Goal: Task Accomplishment & Management: Manage account settings

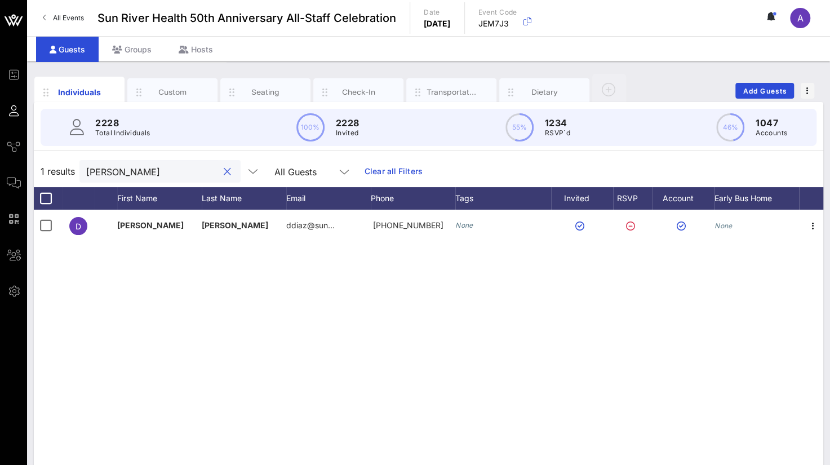
drag, startPoint x: 150, startPoint y: 176, endPoint x: 55, endPoint y: 169, distance: 95.5
click at [55, 169] on div "1 results [PERSON_NAME] dia All Guests Clear all Filters" at bounding box center [429, 172] width 790 height 32
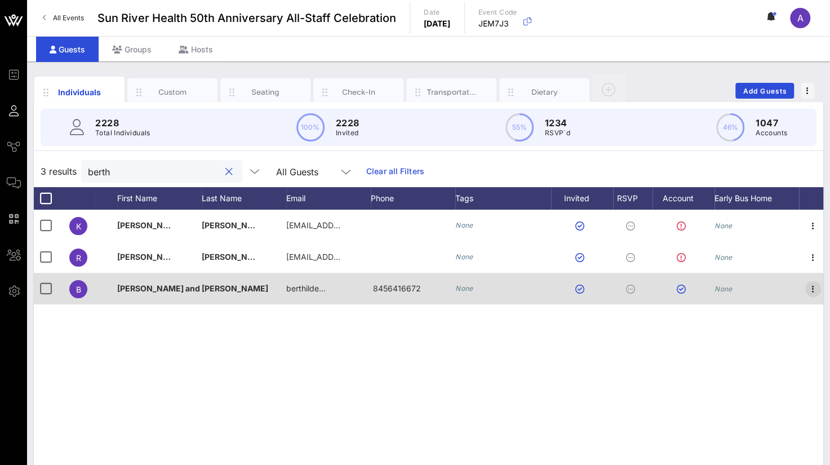
type input "berth"
click at [808, 285] on icon "button" at bounding box center [813, 289] width 14 height 14
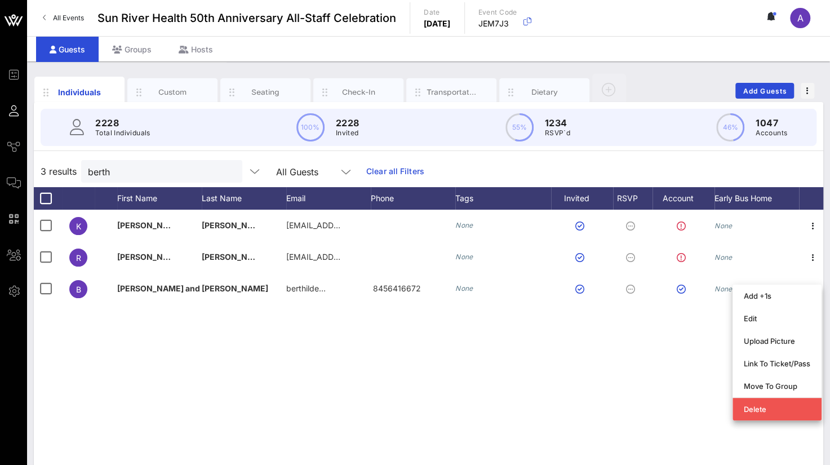
click at [524, 372] on div "K [PERSON_NAME] [EMAIL_ADDRESS][DOMAIN_NAME] None None R [PERSON_NAME] [EMAIL_A…" at bounding box center [429, 379] width 790 height 338
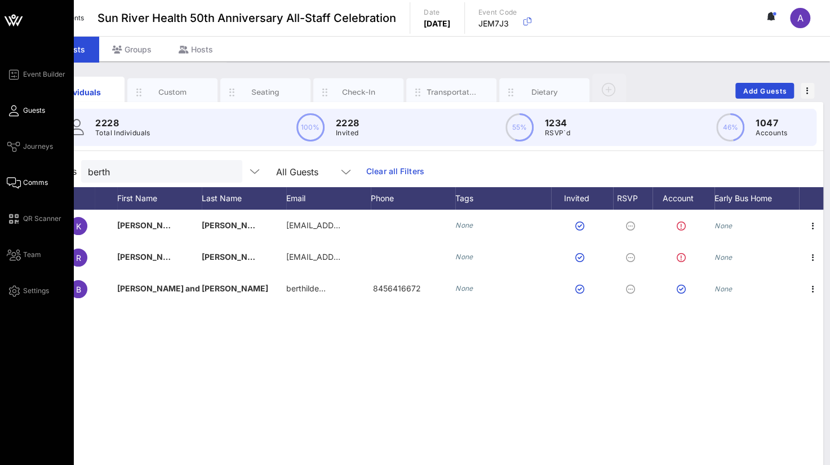
click at [38, 180] on span "Comms" at bounding box center [35, 183] width 25 height 10
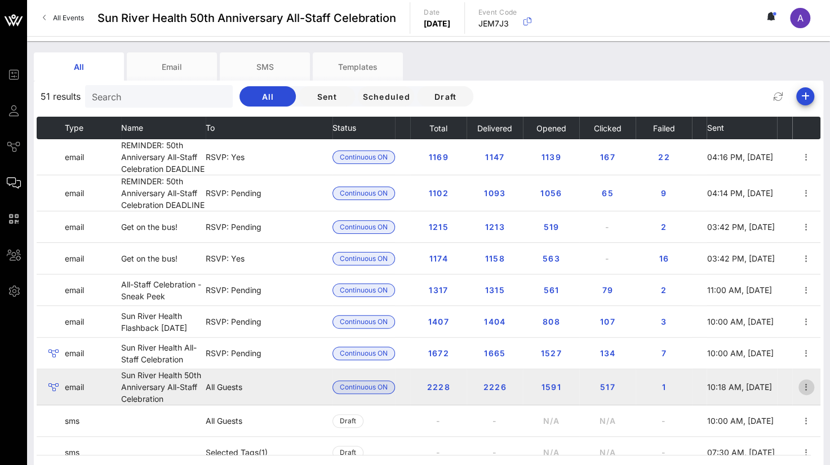
click at [800, 385] on icon "button" at bounding box center [807, 387] width 14 height 14
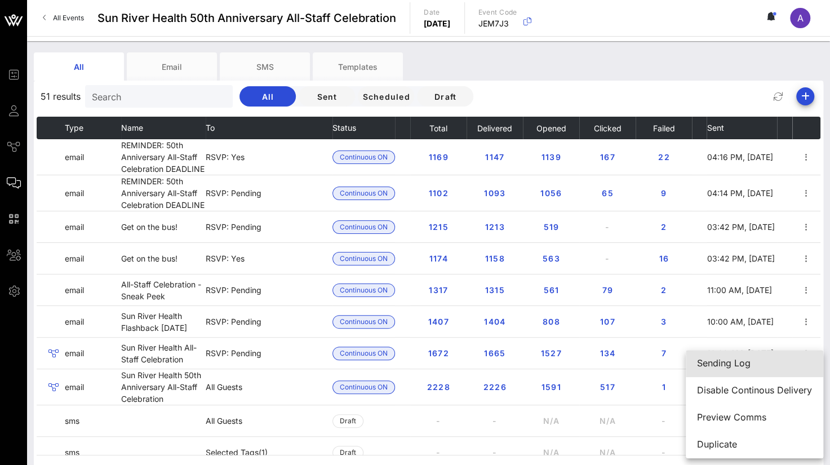
click at [742, 363] on div "Sending Log" at bounding box center [754, 363] width 115 height 11
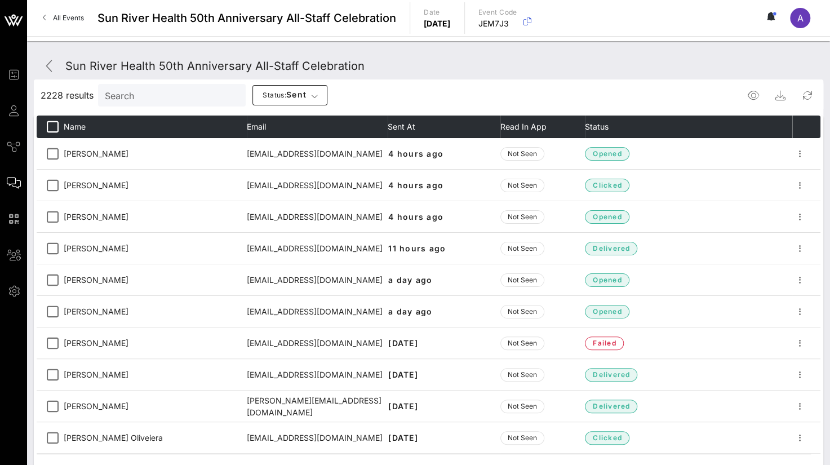
click at [162, 104] on div "Search" at bounding box center [171, 95] width 132 height 23
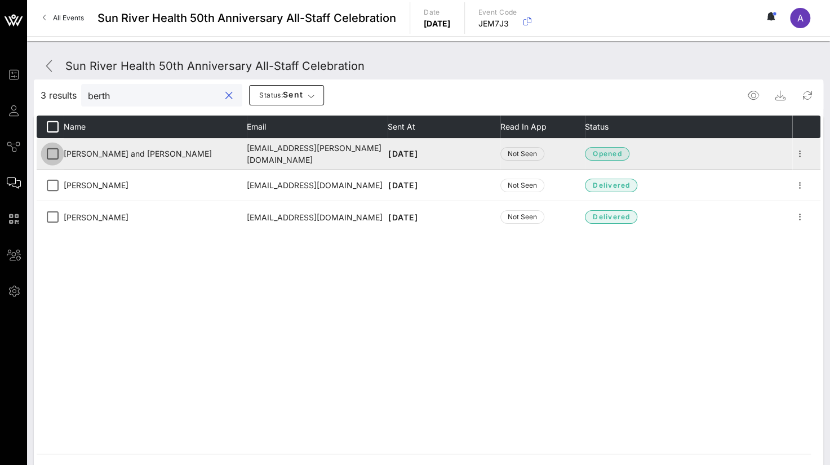
type input "berth"
click at [50, 153] on div at bounding box center [52, 153] width 19 height 19
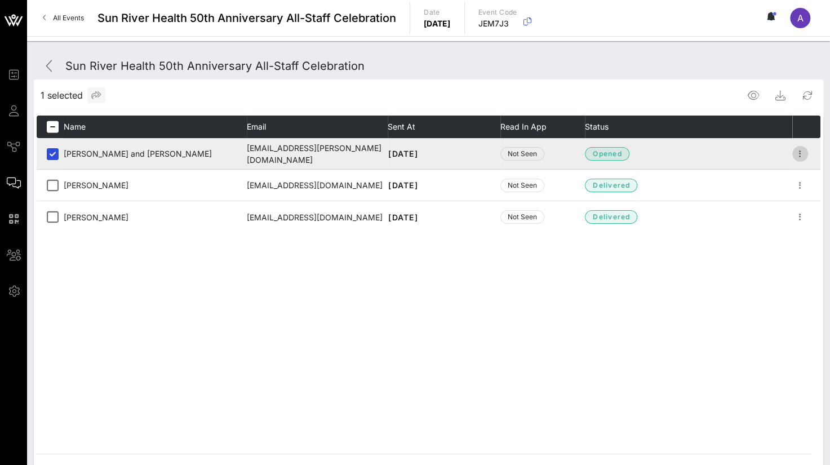
click at [798, 154] on icon "button" at bounding box center [800, 154] width 14 height 14
click at [797, 170] on div "Resend" at bounding box center [796, 174] width 31 height 11
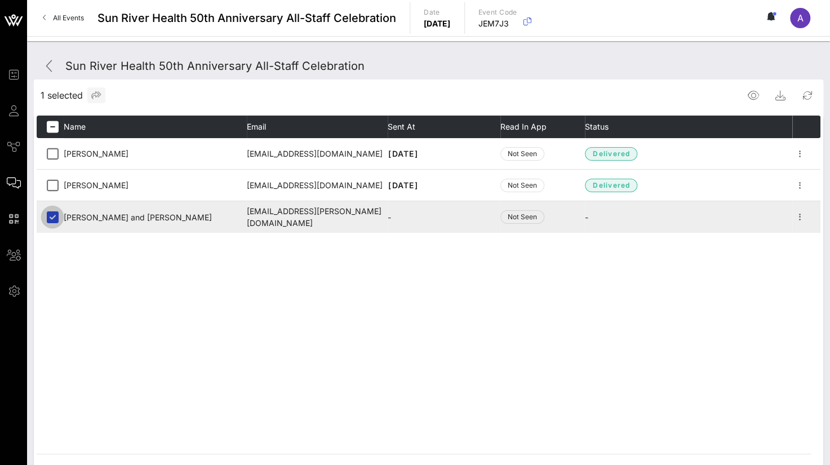
click at [51, 218] on div at bounding box center [52, 216] width 19 height 19
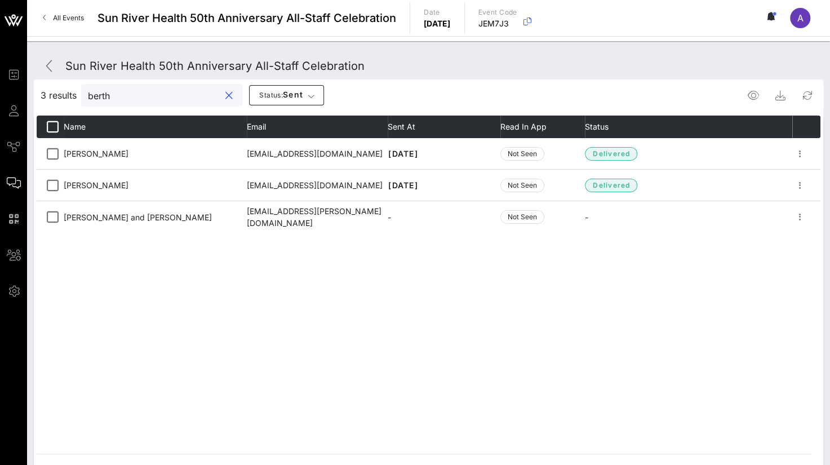
drag, startPoint x: 131, startPoint y: 95, endPoint x: 60, endPoint y: 96, distance: 71.0
click at [60, 96] on div "3 results berth Status: sent" at bounding box center [429, 95] width 790 height 27
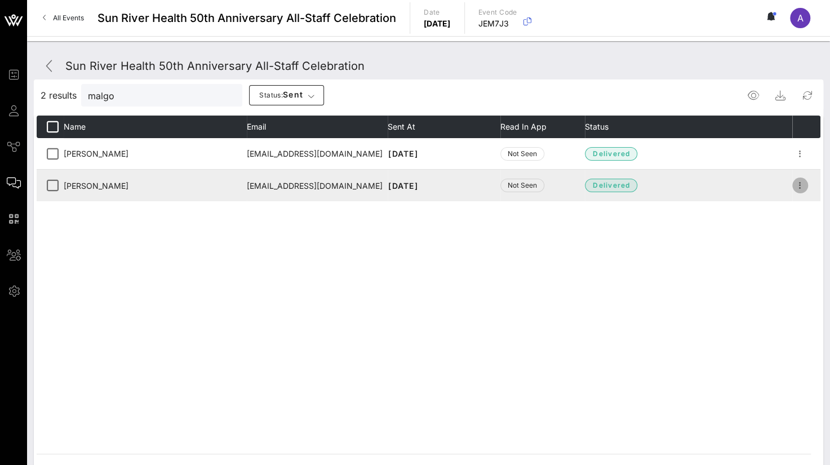
click at [803, 185] on icon "button" at bounding box center [800, 186] width 14 height 14
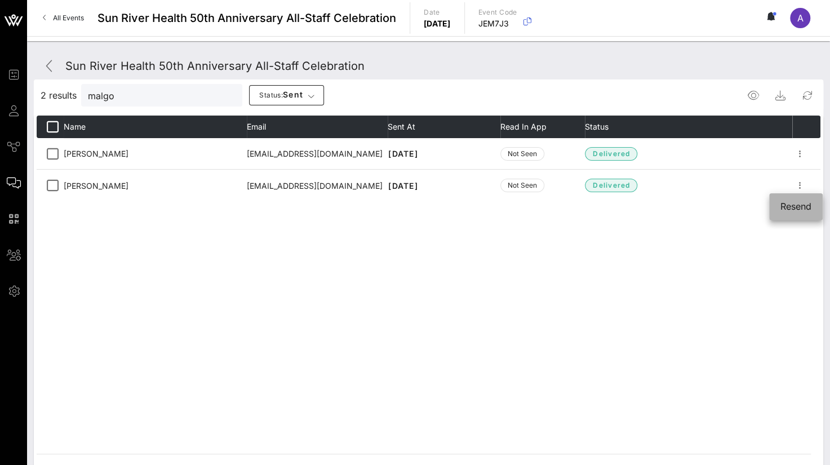
click at [799, 207] on div "Resend" at bounding box center [796, 206] width 31 height 11
drag, startPoint x: 152, startPoint y: 95, endPoint x: 83, endPoint y: 87, distance: 69.1
click at [83, 87] on div "malgo" at bounding box center [161, 95] width 161 height 23
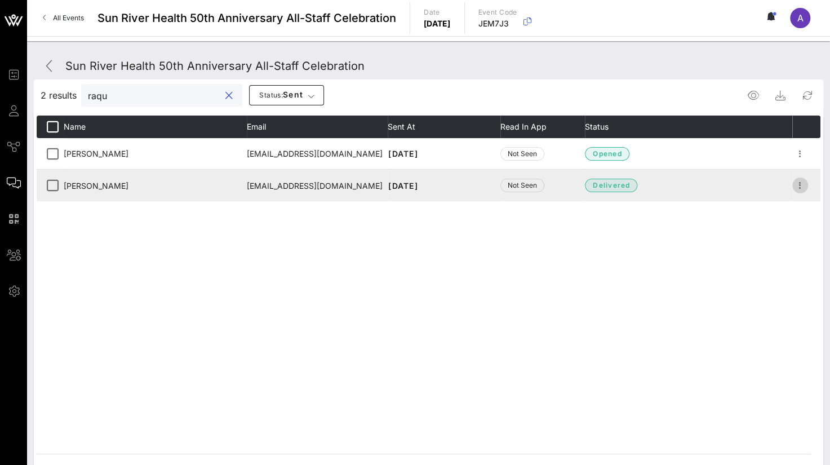
click at [800, 181] on icon "button" at bounding box center [800, 186] width 14 height 14
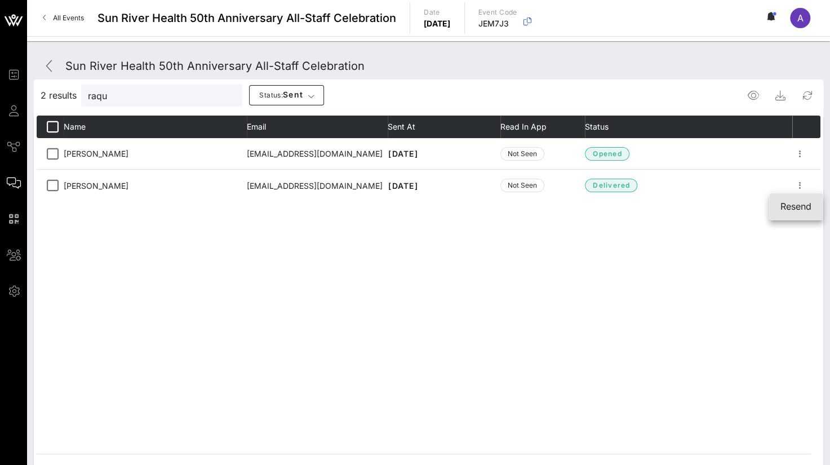
click at [797, 203] on div "Resend" at bounding box center [796, 206] width 31 height 11
drag, startPoint x: 134, startPoint y: 101, endPoint x: 54, endPoint y: 99, distance: 79.5
click at [54, 99] on div "2 results raqu Status: sent" at bounding box center [429, 95] width 790 height 27
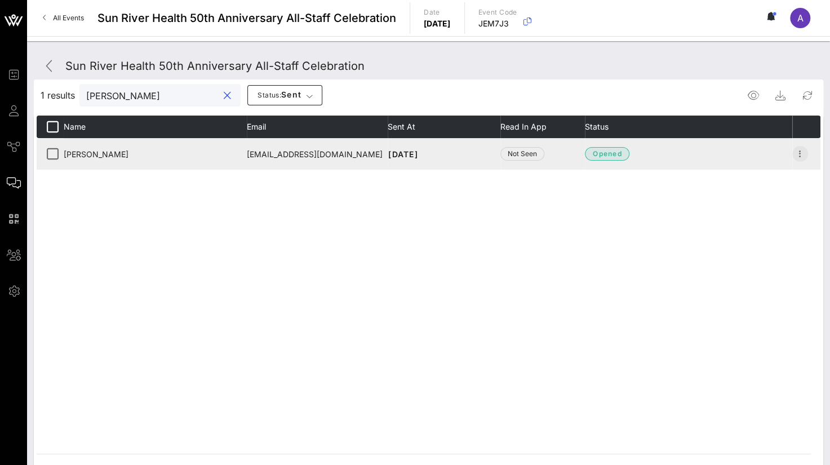
type input "[PERSON_NAME]"
click at [795, 153] on icon "button" at bounding box center [800, 154] width 14 height 14
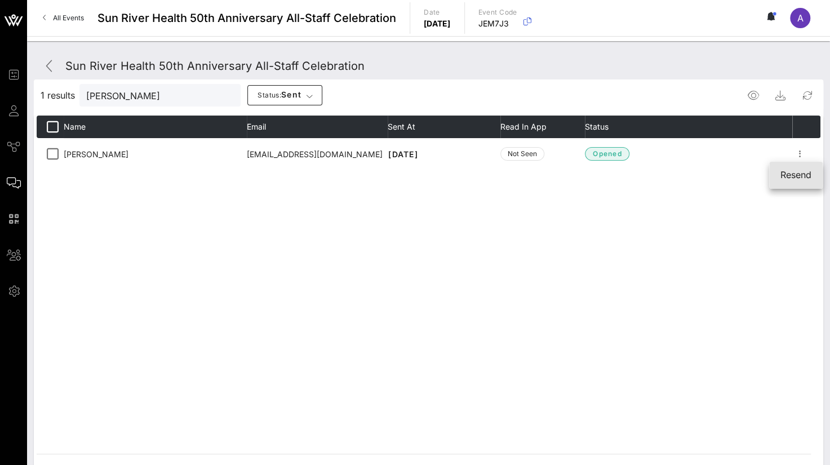
click at [787, 174] on div "Resend" at bounding box center [796, 175] width 31 height 11
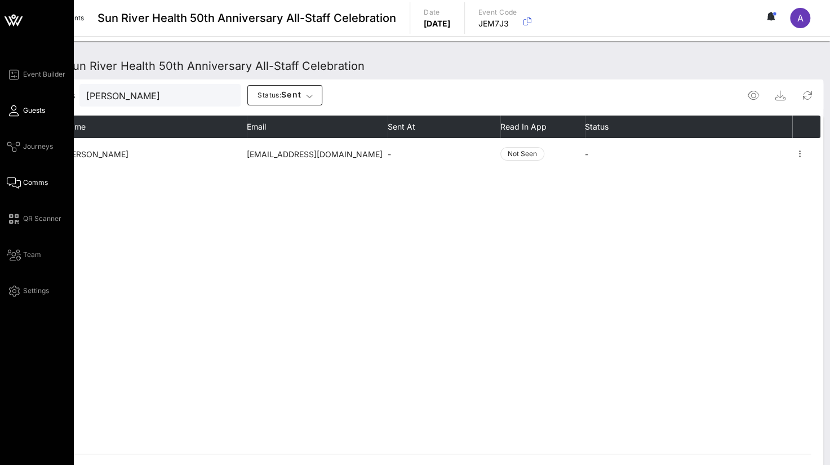
click at [17, 112] on icon at bounding box center [14, 111] width 14 height 2
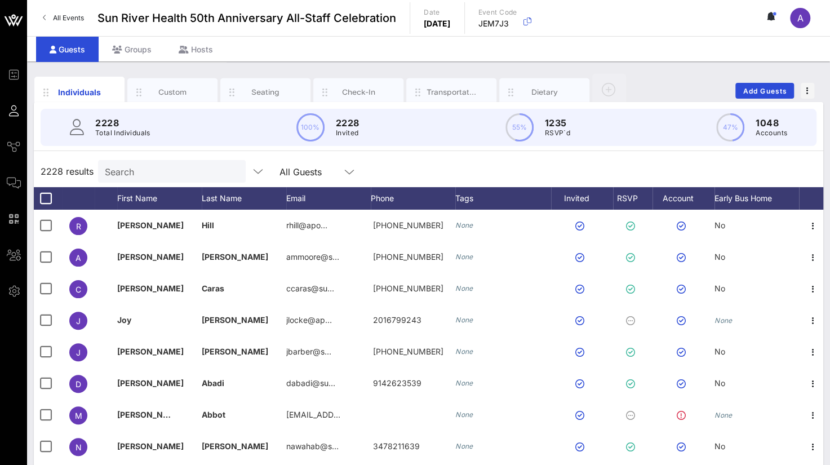
click at [147, 170] on input "Search" at bounding box center [171, 171] width 132 height 15
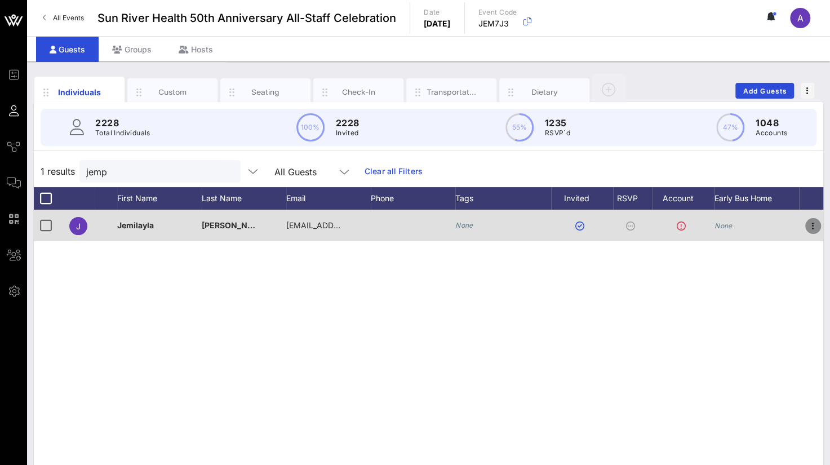
click at [813, 222] on icon "button" at bounding box center [813, 226] width 14 height 14
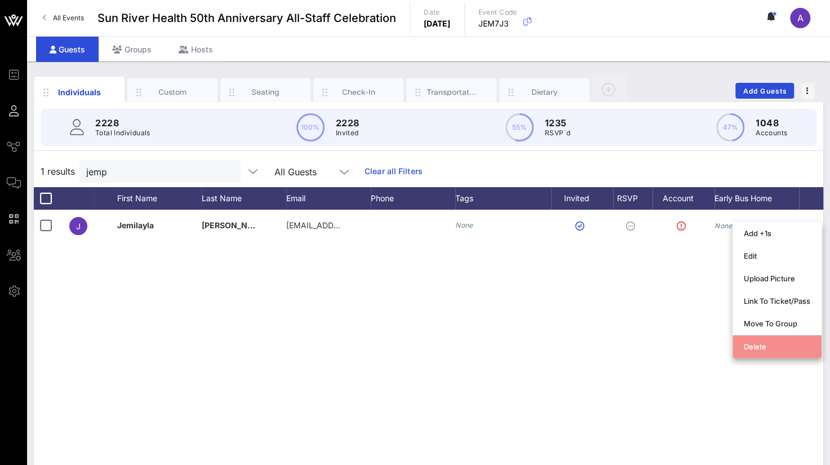
click at [765, 350] on div "Delete" at bounding box center [777, 346] width 66 height 9
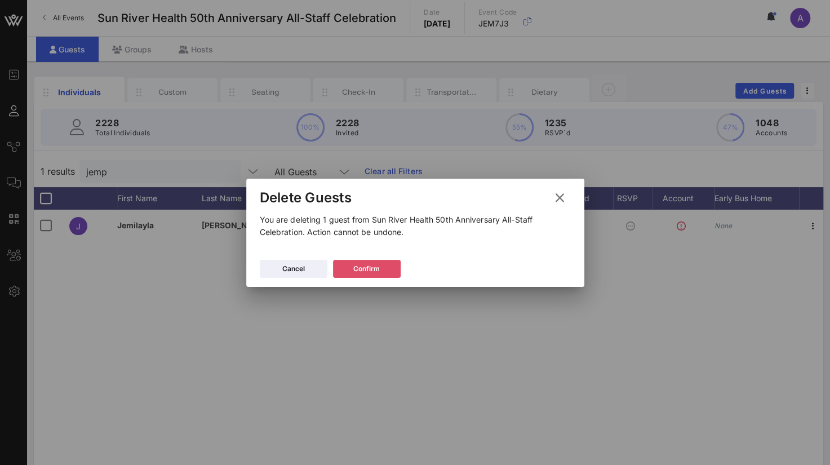
click at [361, 269] on button "Confirm" at bounding box center [367, 269] width 68 height 18
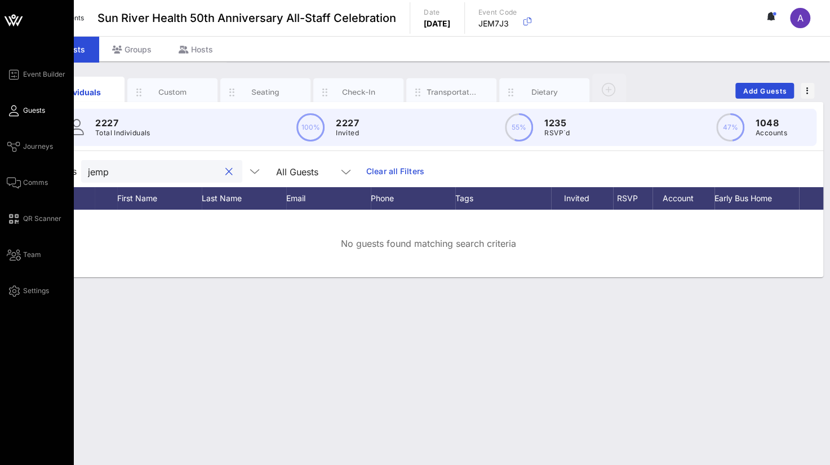
drag, startPoint x: 145, startPoint y: 167, endPoint x: 1, endPoint y: 150, distance: 145.3
click at [1, 150] on div "Event Builder Guests Journeys Comms QR Scanner Team Settings Sun River Health 5…" at bounding box center [415, 232] width 830 height 465
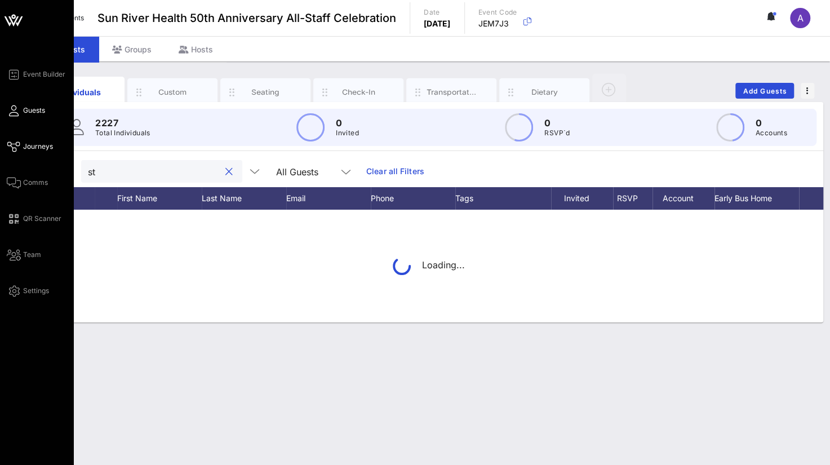
type input "s"
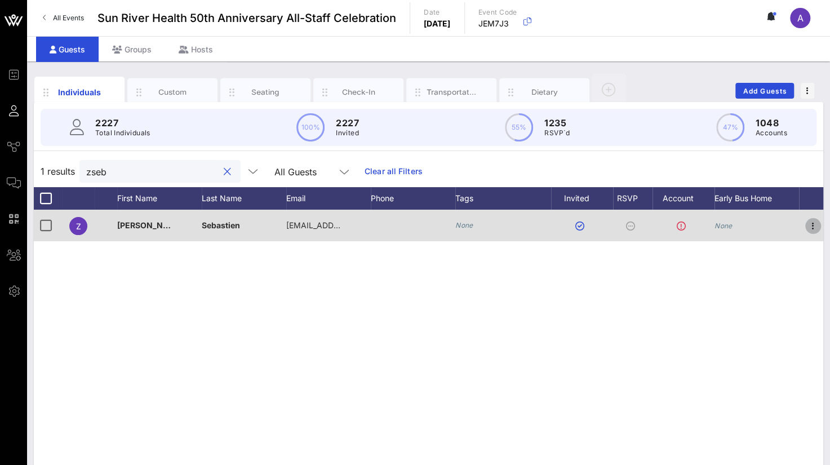
click at [809, 224] on icon "button" at bounding box center [813, 226] width 14 height 14
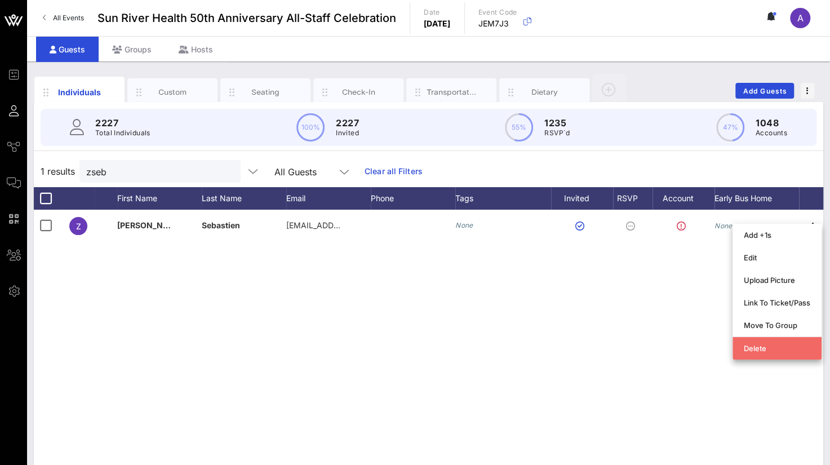
click at [769, 349] on div "Delete" at bounding box center [777, 348] width 66 height 9
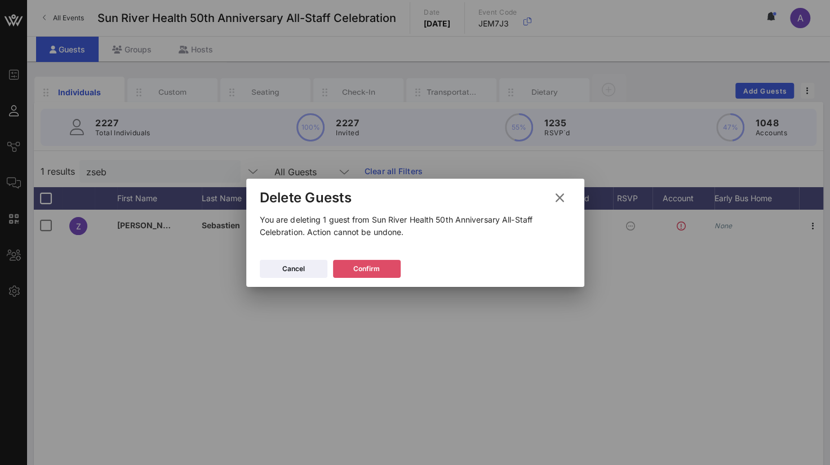
click at [381, 267] on button "Confirm" at bounding box center [367, 269] width 68 height 18
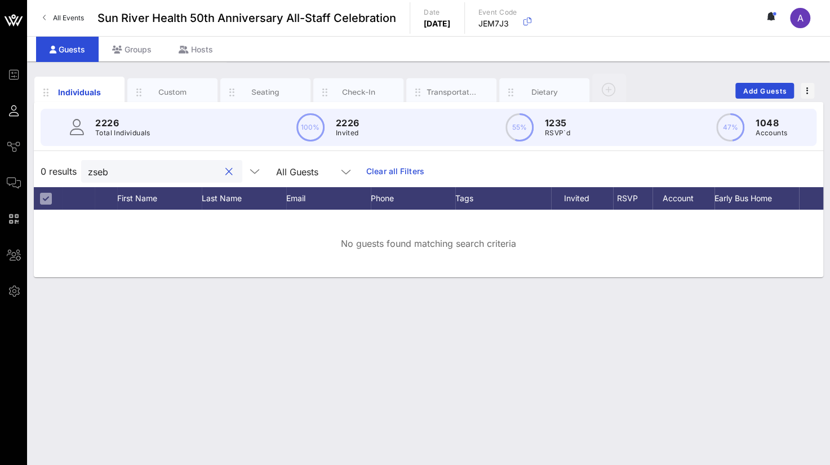
drag, startPoint x: 128, startPoint y: 170, endPoint x: 74, endPoint y: 166, distance: 54.8
click at [74, 166] on div "0 results zseb All Guests Clear all Filters" at bounding box center [429, 172] width 790 height 32
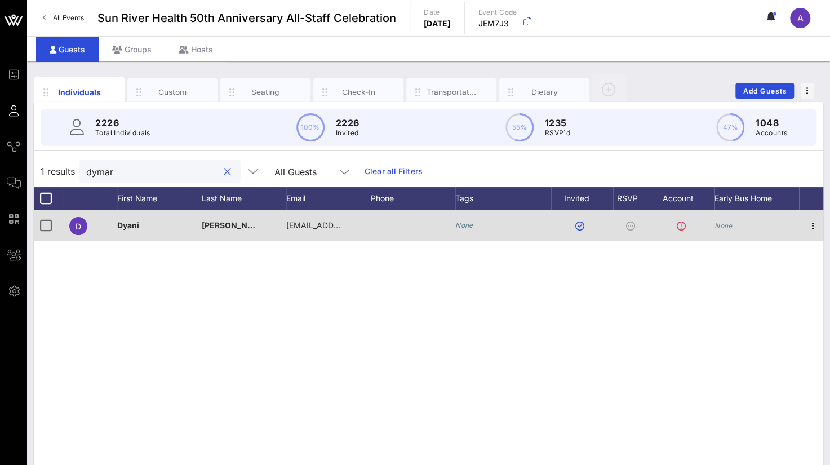
click at [822, 224] on div at bounding box center [813, 226] width 28 height 32
click at [815, 224] on icon "button" at bounding box center [813, 226] width 14 height 14
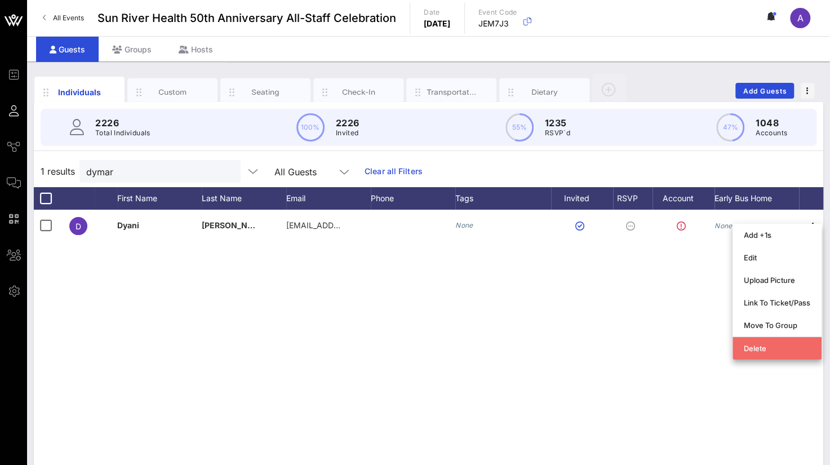
click at [756, 340] on div "Delete" at bounding box center [777, 348] width 66 height 18
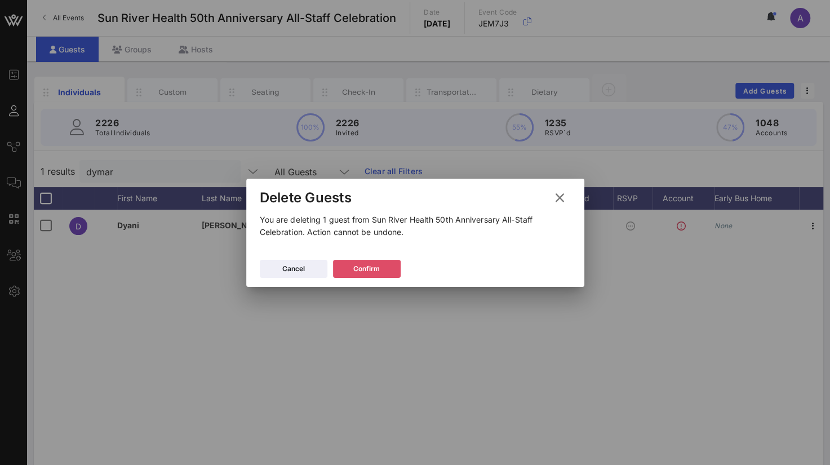
click at [375, 261] on button "Confirm" at bounding box center [367, 269] width 68 height 18
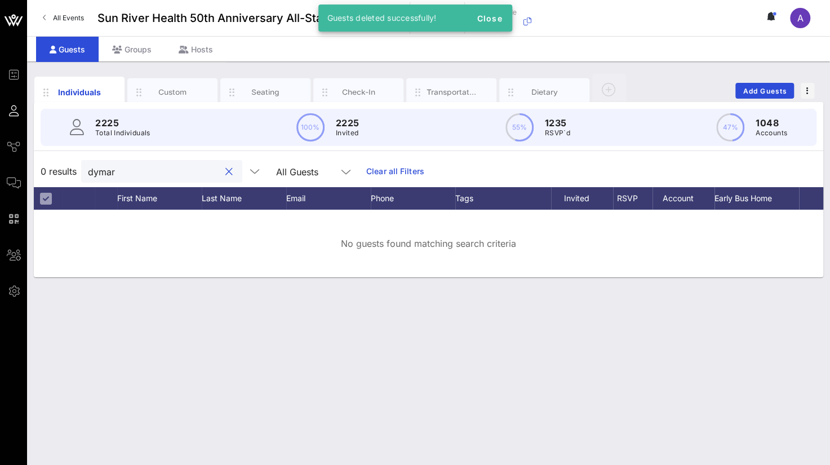
drag, startPoint x: 159, startPoint y: 169, endPoint x: -5, endPoint y: 170, distance: 164.0
click at [0, 170] on html "Event Builder Guests Journeys Comms QR Scanner Team Settings Sun River Health 5…" at bounding box center [415, 232] width 830 height 465
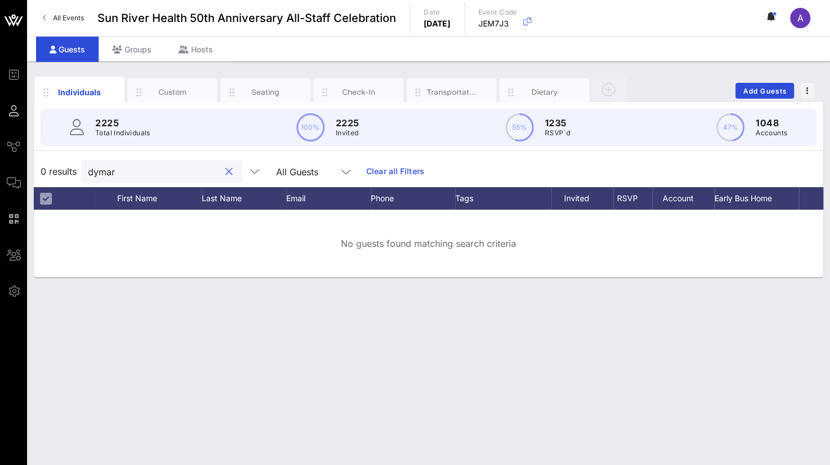
type input "f"
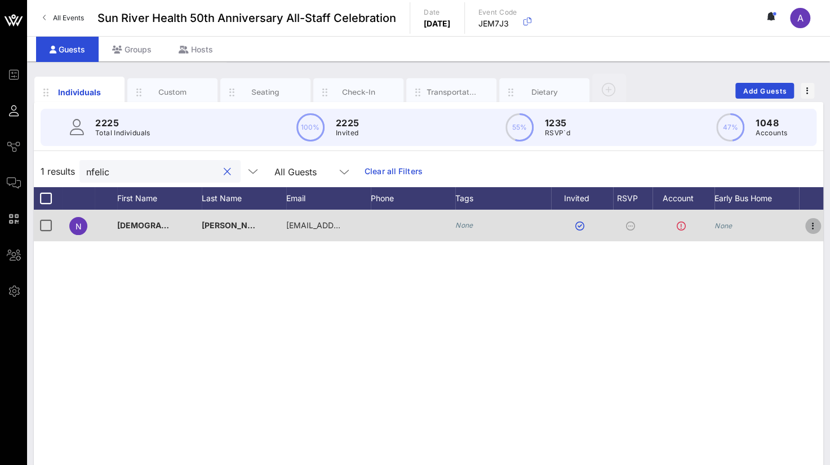
click at [813, 221] on icon "button" at bounding box center [813, 226] width 14 height 14
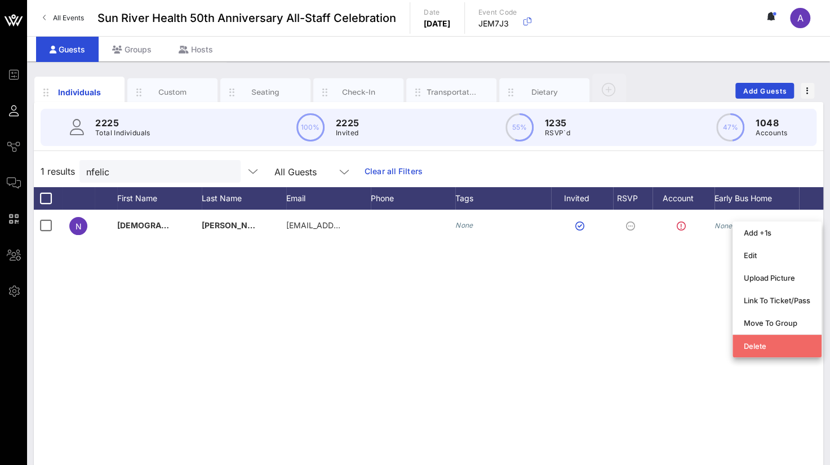
click at [752, 342] on div "Delete" at bounding box center [777, 346] width 66 height 9
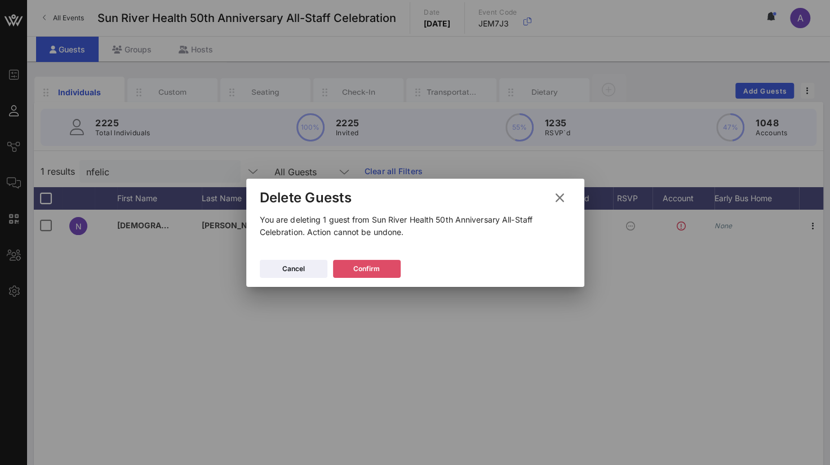
click at [356, 269] on div "Confirm" at bounding box center [366, 268] width 26 height 11
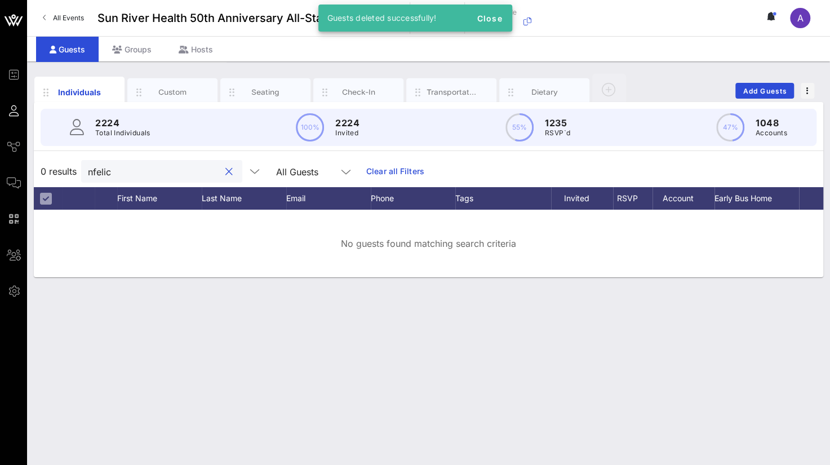
drag, startPoint x: 115, startPoint y: 176, endPoint x: 74, endPoint y: 176, distance: 41.1
click at [74, 176] on div "0 results nfelic All Guests Clear all Filters" at bounding box center [429, 172] width 790 height 32
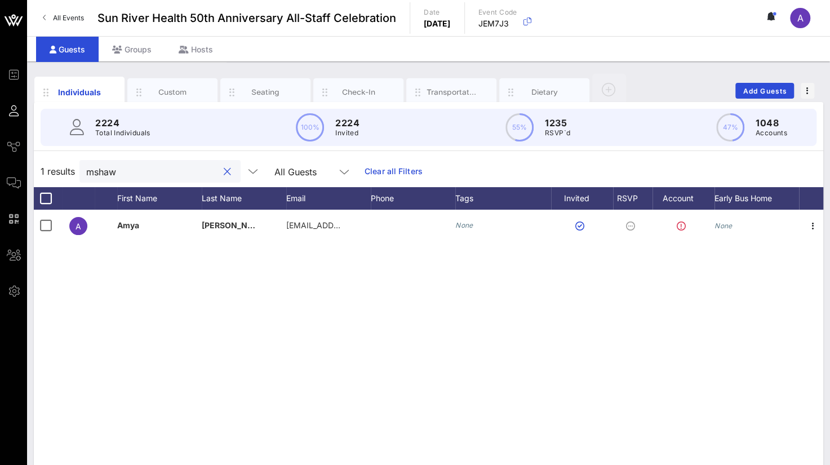
drag, startPoint x: 124, startPoint y: 175, endPoint x: 44, endPoint y: 169, distance: 80.3
click at [44, 169] on div "1 results mshaw All Guests Clear all Filters" at bounding box center [429, 172] width 790 height 32
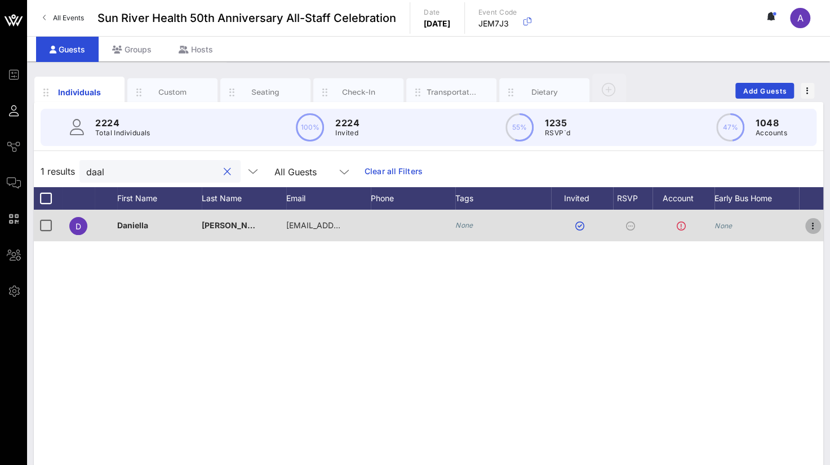
click at [814, 219] on icon "button" at bounding box center [813, 226] width 14 height 14
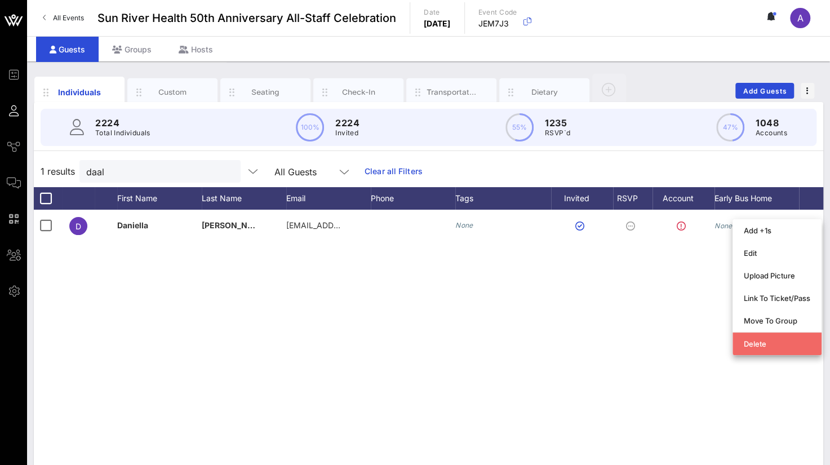
drag, startPoint x: 755, startPoint y: 343, endPoint x: 510, endPoint y: 313, distance: 247.0
click at [755, 343] on div "Delete" at bounding box center [777, 343] width 66 height 9
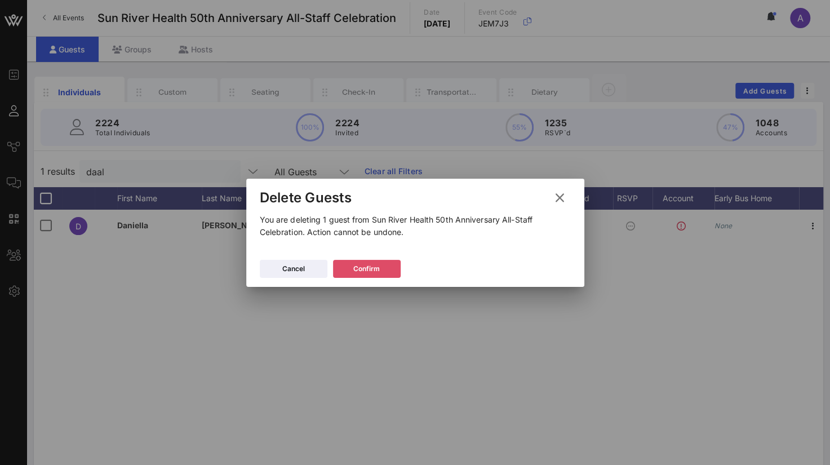
click at [367, 267] on icon at bounding box center [366, 268] width 8 height 7
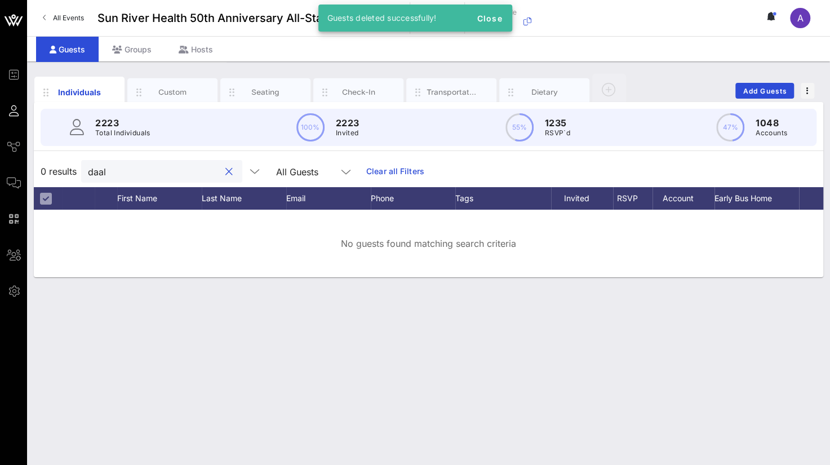
drag, startPoint x: 36, startPoint y: 174, endPoint x: -5, endPoint y: 174, distance: 40.0
click at [0, 174] on html "Event Builder Guests Journeys Comms QR Scanner Team Settings Sun River Health 5…" at bounding box center [415, 232] width 830 height 465
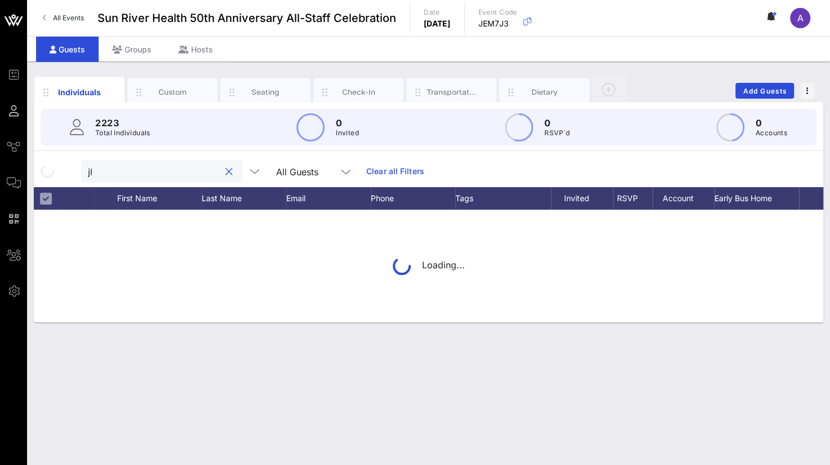
type input "j"
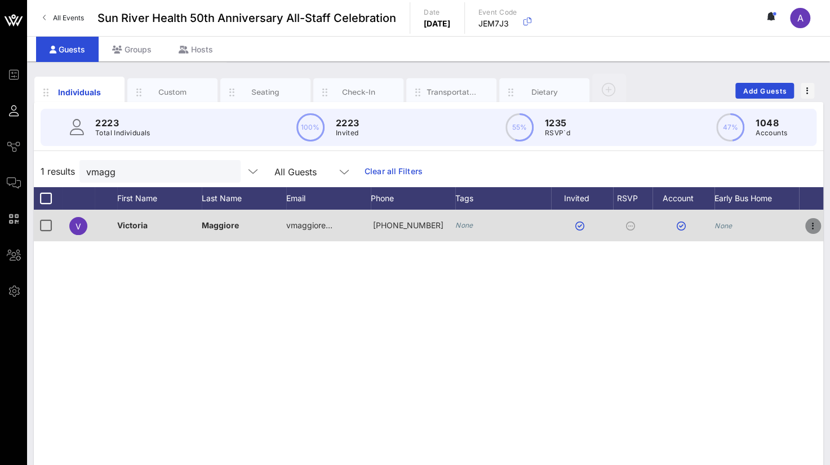
click at [811, 223] on icon "button" at bounding box center [813, 226] width 14 height 14
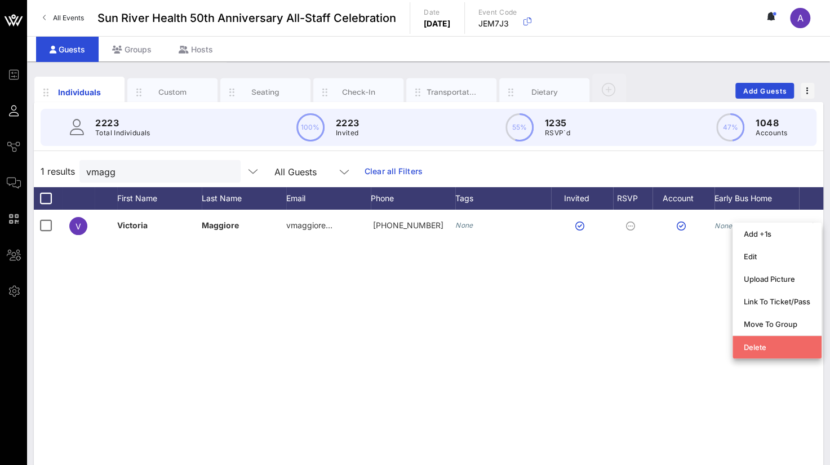
click at [758, 344] on div "Delete" at bounding box center [777, 347] width 66 height 9
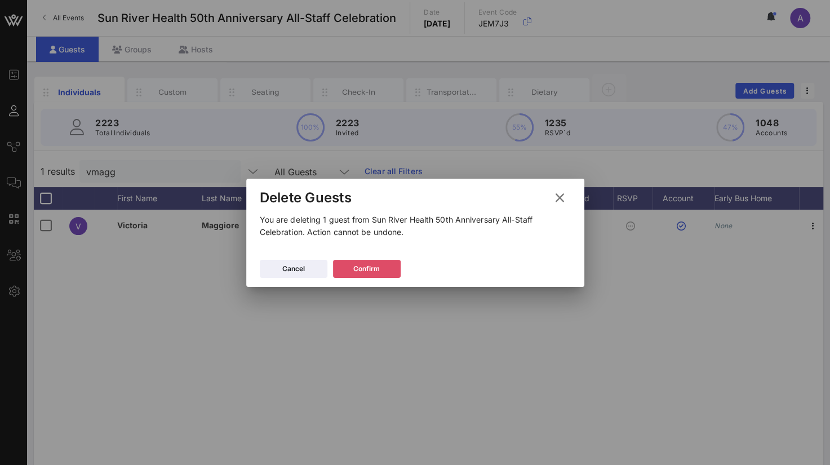
click at [353, 264] on div "Confirm" at bounding box center [366, 268] width 26 height 11
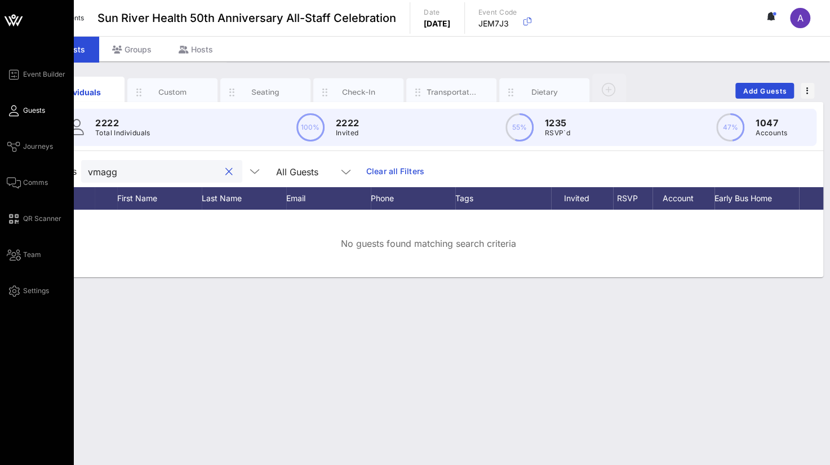
drag, startPoint x: 142, startPoint y: 175, endPoint x: 24, endPoint y: 173, distance: 118.4
click at [24, 173] on div "Event Builder Guests Journeys Comms QR Scanner Team Settings Sun River Health 5…" at bounding box center [415, 232] width 830 height 465
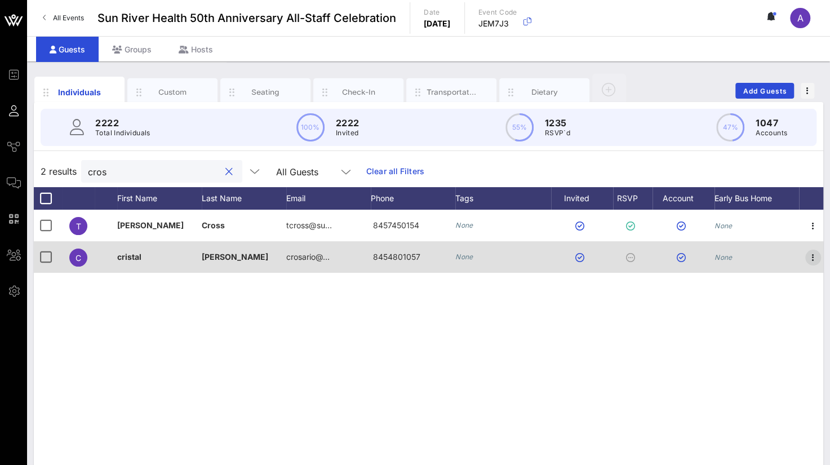
type input "cros"
click at [813, 256] on icon "button" at bounding box center [813, 258] width 14 height 14
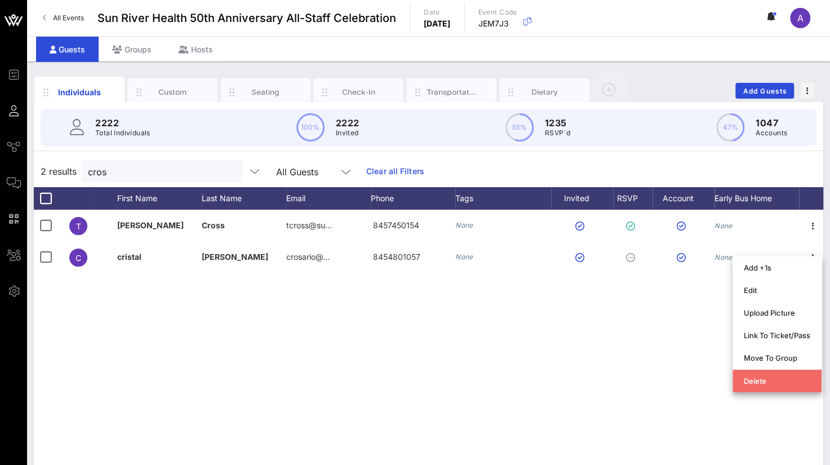
click at [746, 381] on div "Delete" at bounding box center [777, 380] width 66 height 9
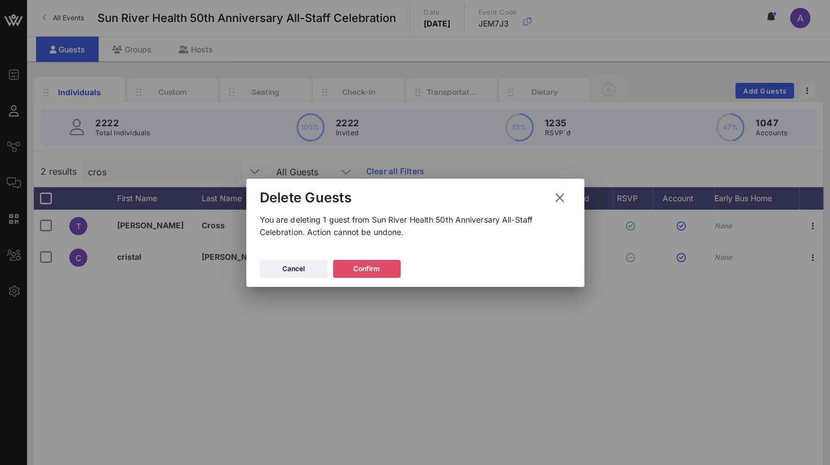
click at [369, 266] on icon at bounding box center [366, 268] width 7 height 8
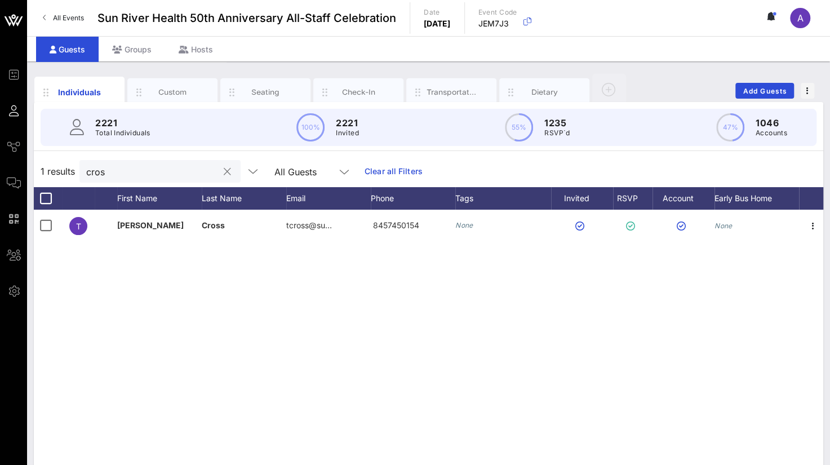
click at [218, 179] on div "cros" at bounding box center [159, 171] width 161 height 23
click at [224, 174] on button "clear icon" at bounding box center [227, 171] width 7 height 11
